Goal: Register for event/course

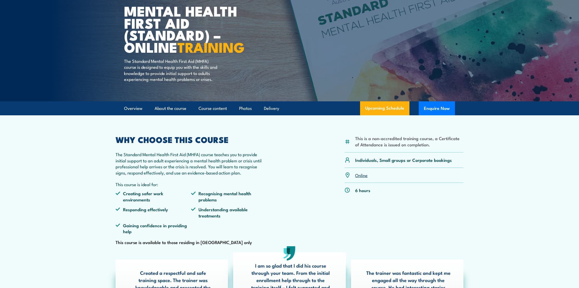
scroll to position [50, 0]
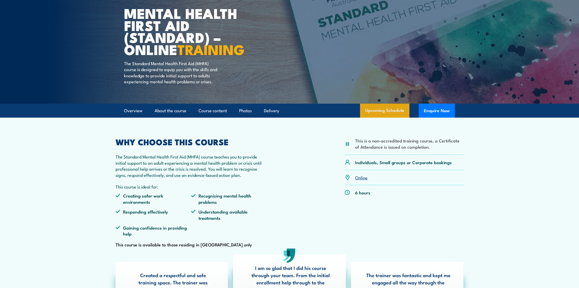
click at [379, 118] on link "Upcoming Schedule" at bounding box center [384, 111] width 49 height 14
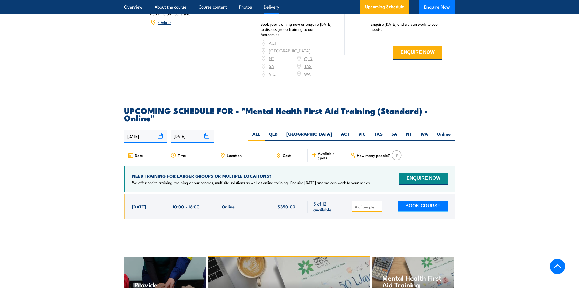
scroll to position [980, 0]
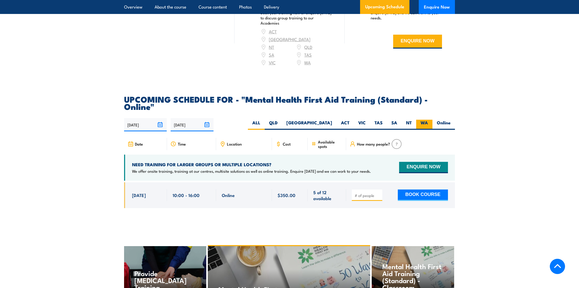
click at [420, 120] on label "WA" at bounding box center [424, 125] width 16 height 10
click at [428, 120] on input "WA" at bounding box center [429, 121] width 3 height 3
radio input "true"
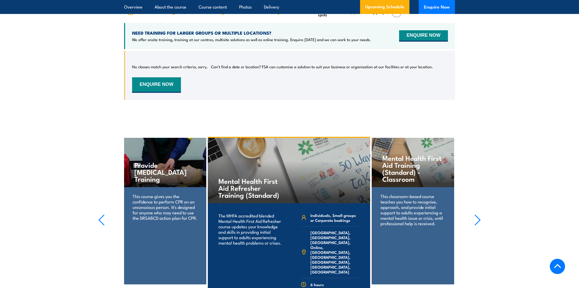
scroll to position [1118, 0]
